Goal: Task Accomplishment & Management: Manage account settings

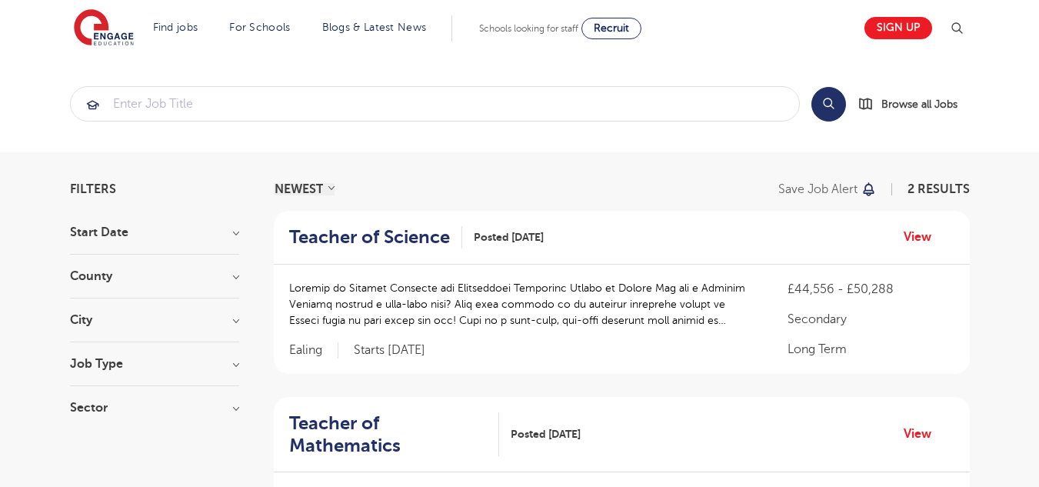
click at [226, 232] on h3 "Start Date" at bounding box center [154, 232] width 169 height 12
click at [133, 264] on span "January" at bounding box center [114, 264] width 43 height 14
click at [103, 264] on input "[DATE]" at bounding box center [98, 262] width 10 height 10
checkbox input "false"
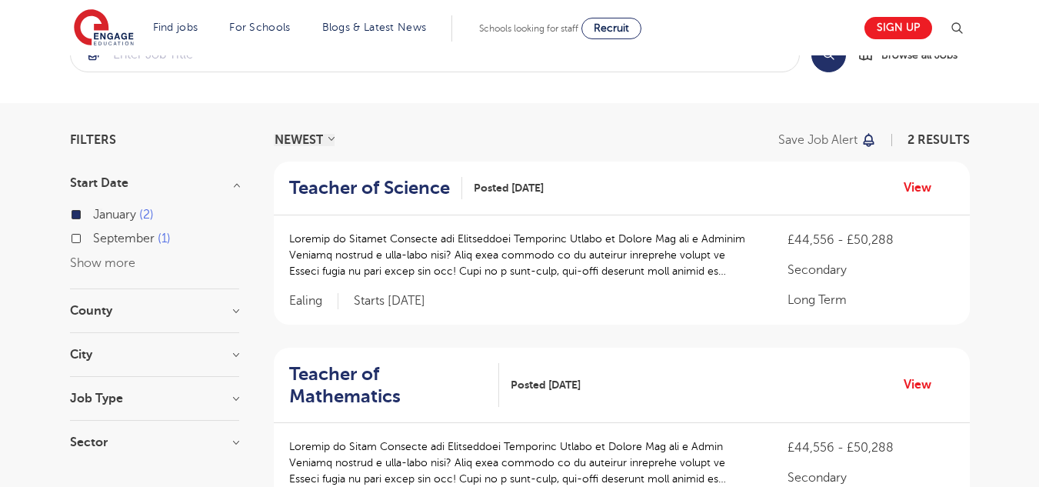
scroll to position [77, 0]
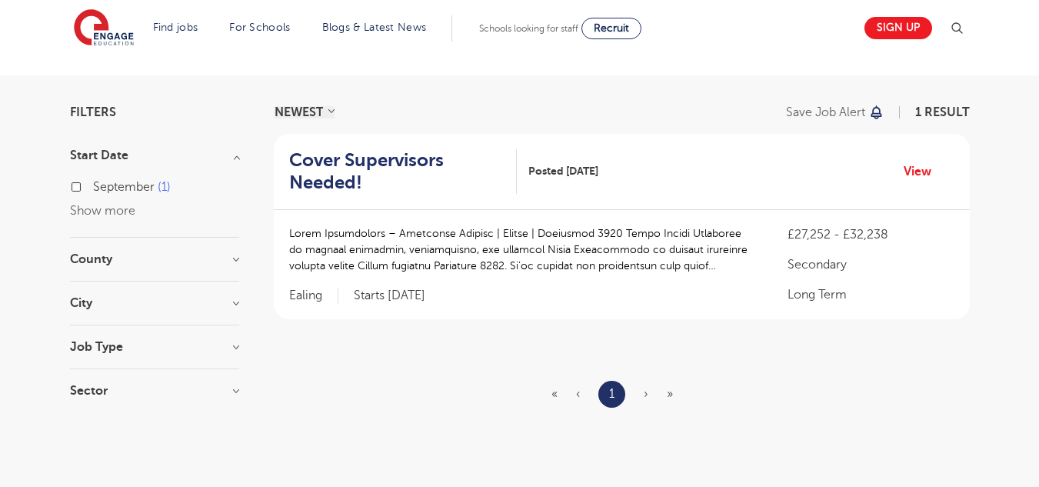
click at [232, 156] on h3 "Start Date" at bounding box center [154, 155] width 169 height 12
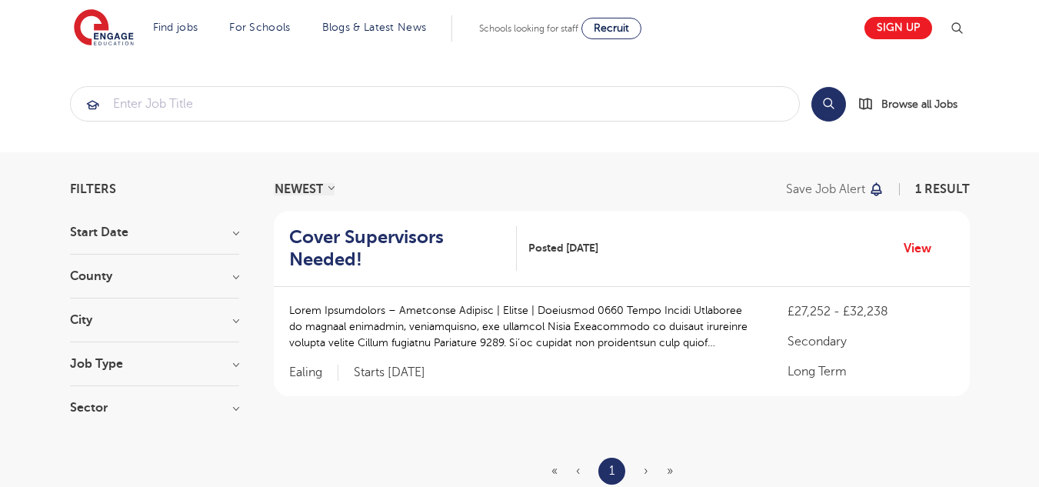
click at [235, 235] on h3 "Start Date" at bounding box center [154, 232] width 169 height 12
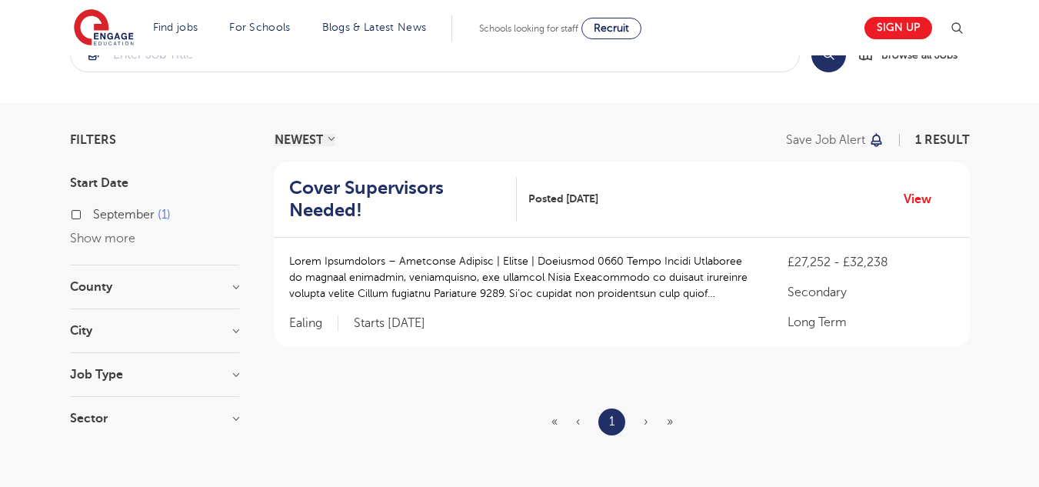
scroll to position [77, 0]
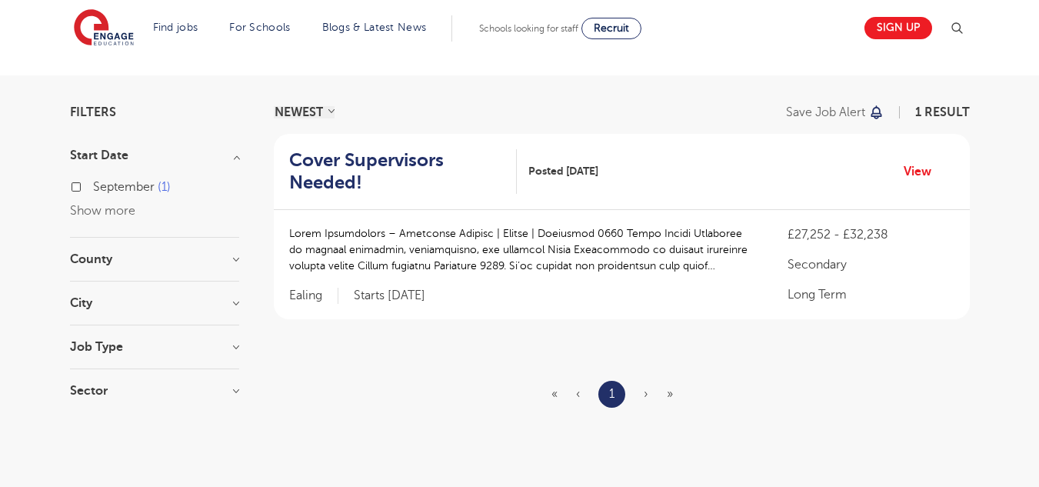
click at [459, 377] on section "NEWEST OLDEST Save job alert 1 result Cover Supervisors Needed! Posted 07/08/25…" at bounding box center [622, 287] width 696 height 363
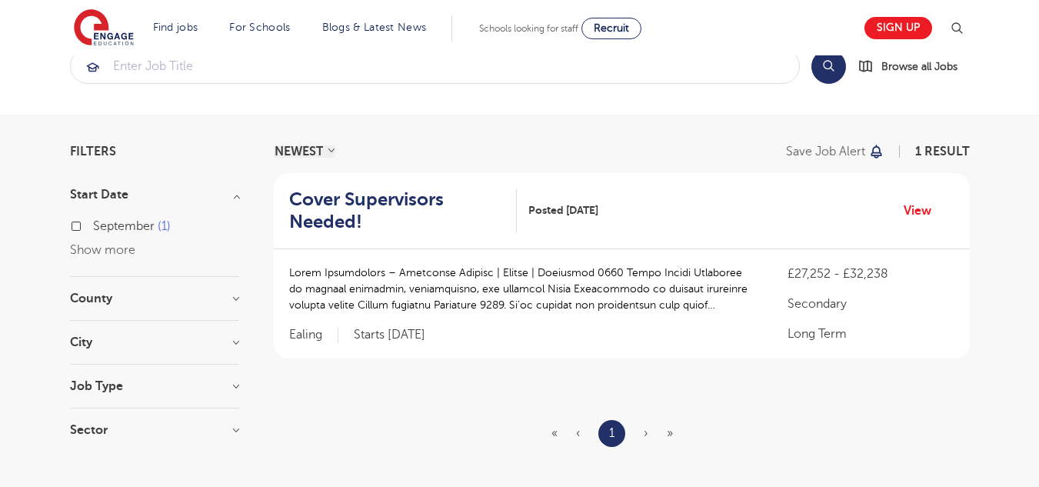
scroll to position [0, 0]
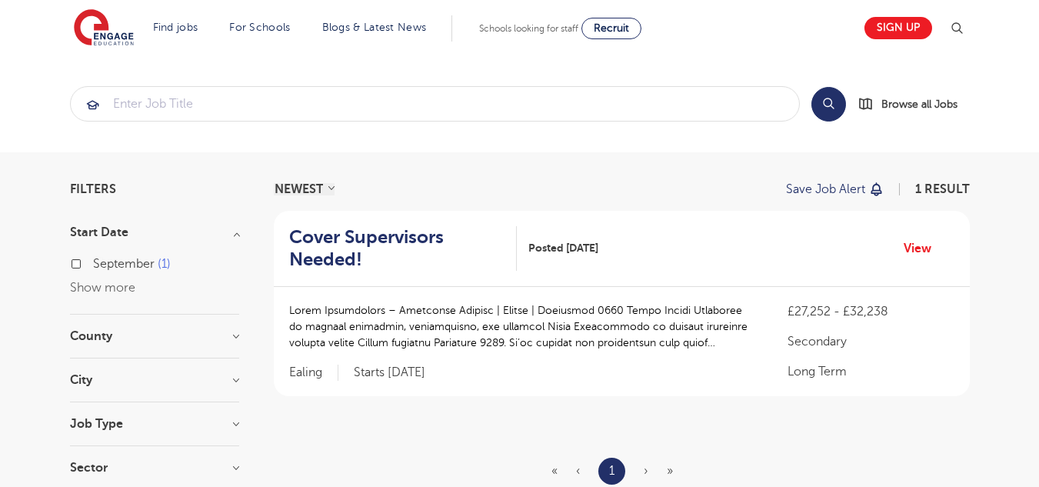
click at [832, 185] on p "Save job alert" at bounding box center [825, 189] width 79 height 12
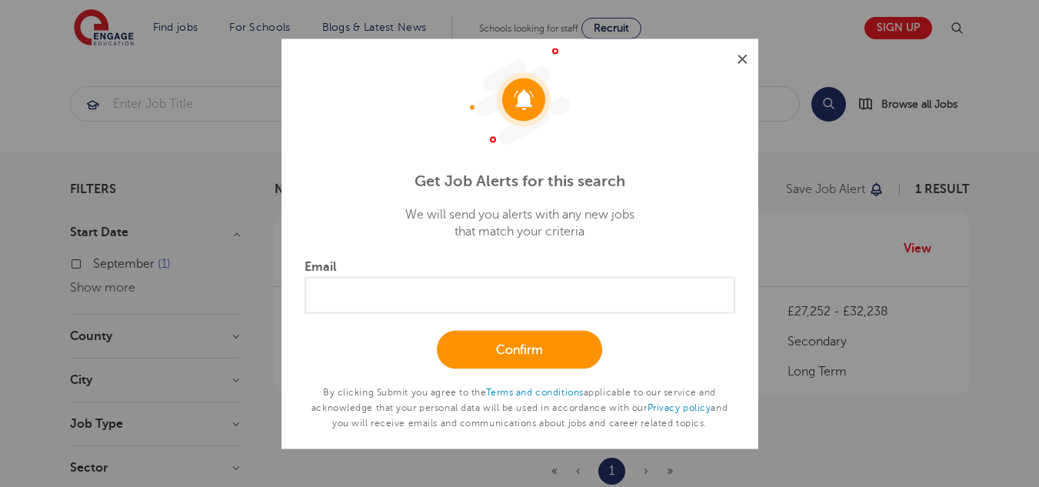
click at [511, 299] on input "Email" at bounding box center [519, 294] width 431 height 37
type input "keelanh001@gmail.com"
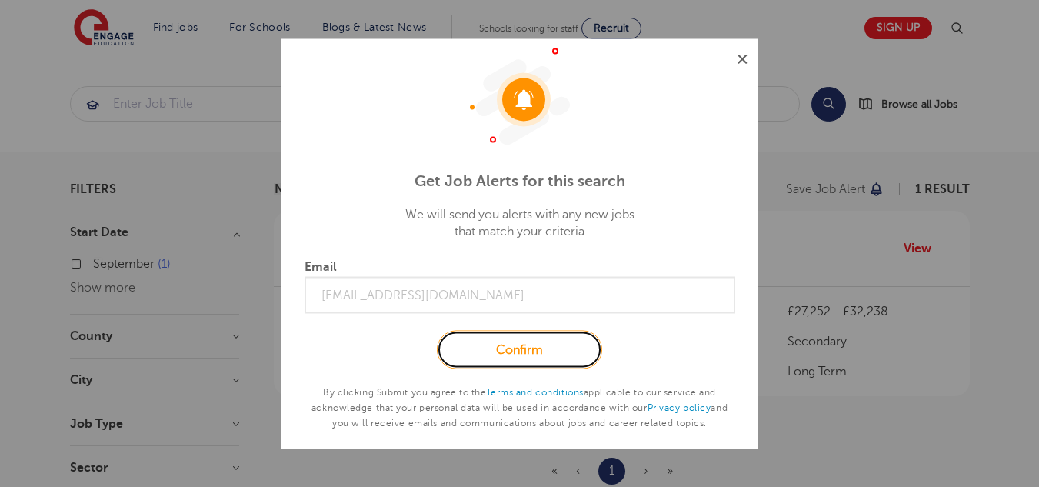
click at [567, 349] on link "Confirm" at bounding box center [519, 350] width 165 height 38
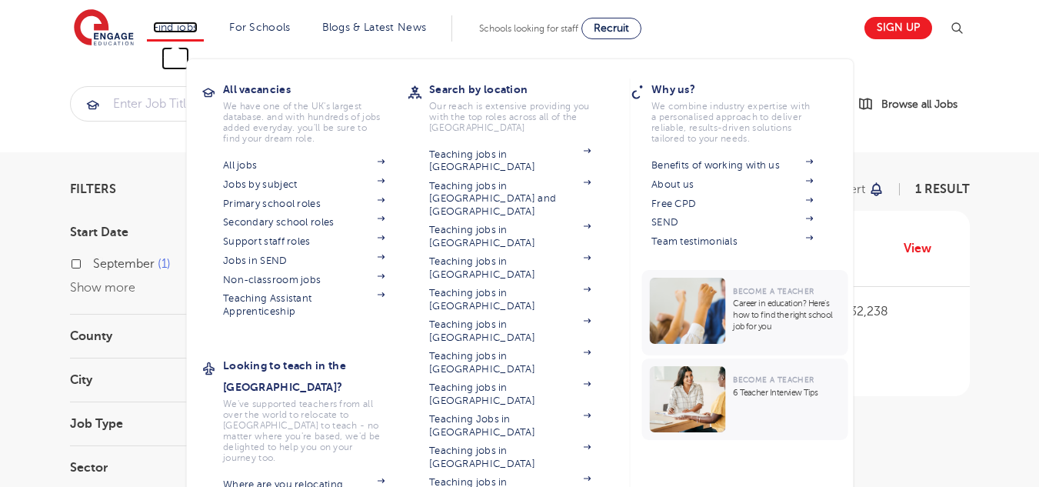
click at [194, 23] on link "Find jobs" at bounding box center [175, 28] width 45 height 12
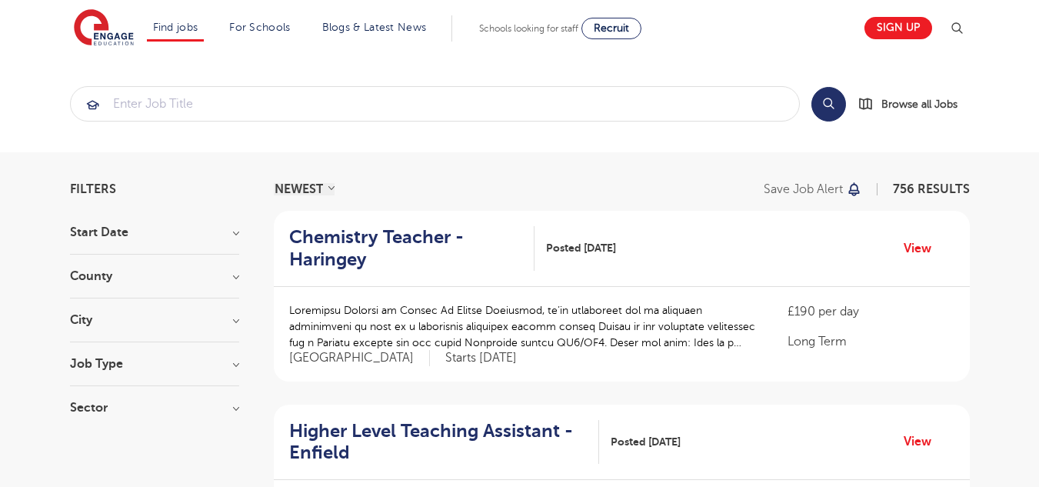
click at [221, 233] on h3 "Start Date" at bounding box center [154, 232] width 169 height 12
